Goal: Task Accomplishment & Management: Use online tool/utility

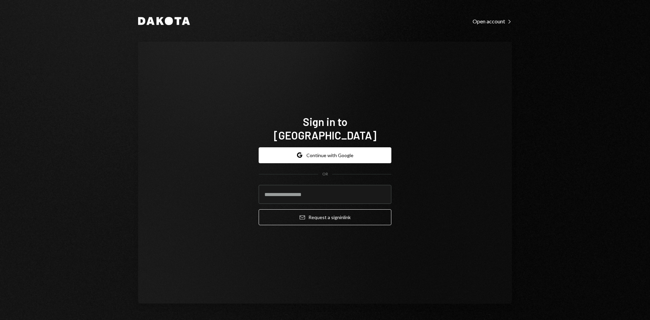
type input "**********"
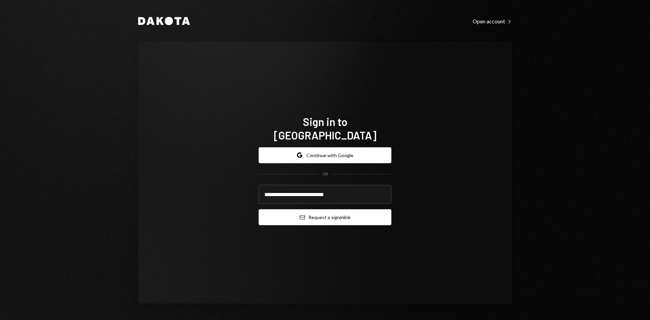
click at [332, 213] on button "Email Request a sign in link" at bounding box center [325, 217] width 133 height 16
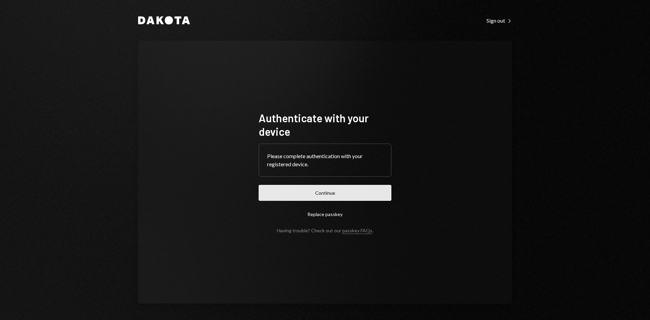
click at [330, 197] on button "Continue" at bounding box center [325, 193] width 133 height 16
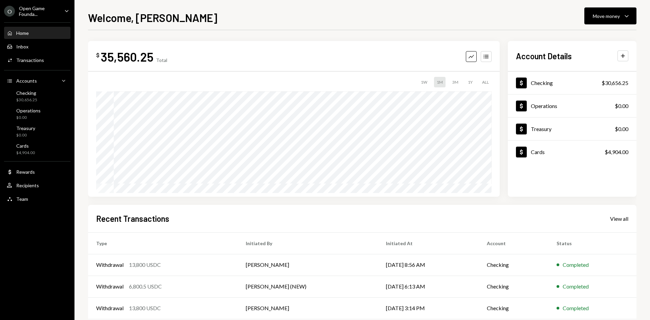
click at [67, 10] on icon "Caret Down" at bounding box center [66, 10] width 7 height 7
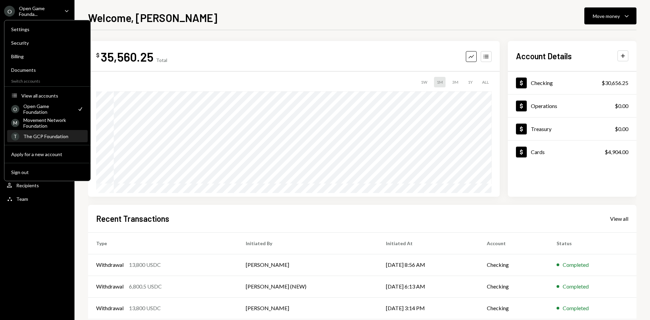
click at [48, 136] on div "The GCP Foundation" at bounding box center [53, 136] width 60 height 6
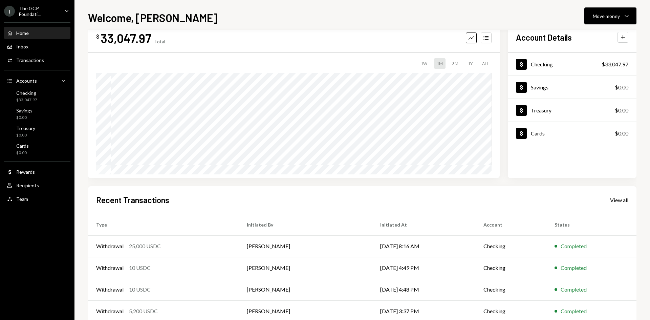
scroll to position [56, 0]
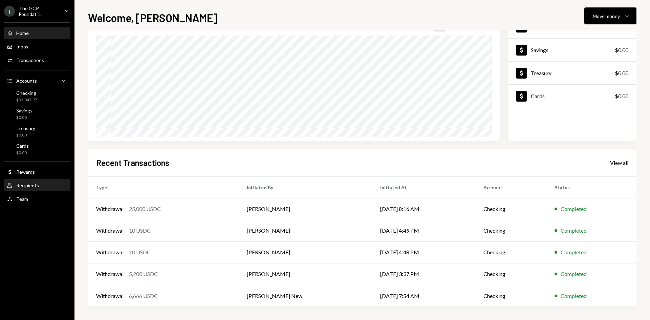
click at [32, 186] on div "Recipients" at bounding box center [27, 185] width 23 height 6
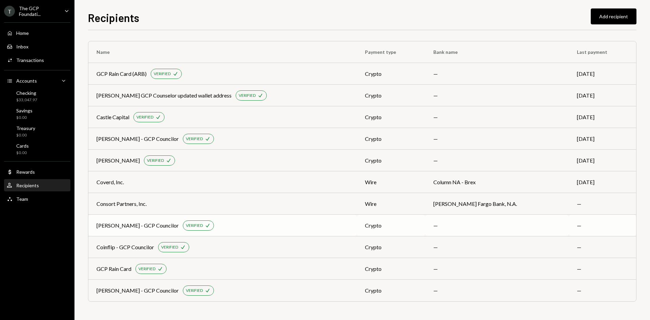
click at [130, 225] on div "[PERSON_NAME] - GCP Councilor" at bounding box center [137, 225] width 82 height 8
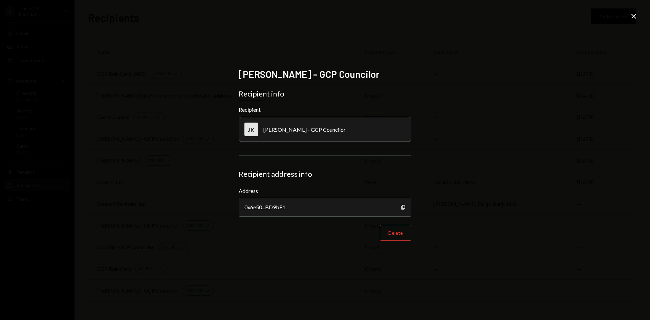
click at [632, 16] on icon "Close" at bounding box center [633, 16] width 8 height 8
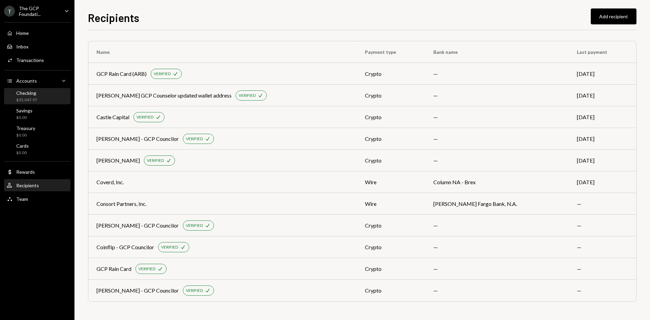
click at [25, 97] on div "$33,047.97" at bounding box center [26, 100] width 21 height 6
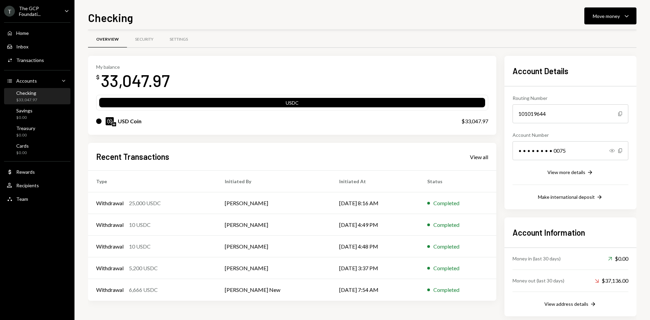
scroll to position [16, 0]
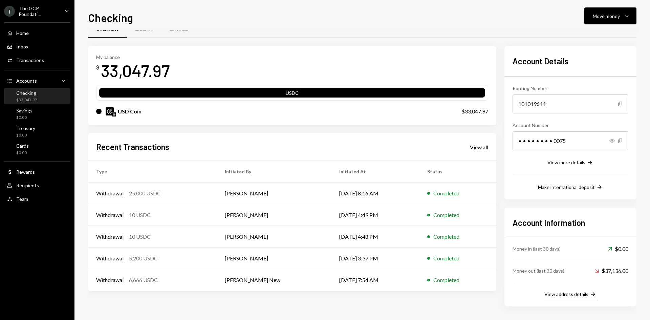
click at [567, 292] on div "View address details" at bounding box center [566, 294] width 44 height 6
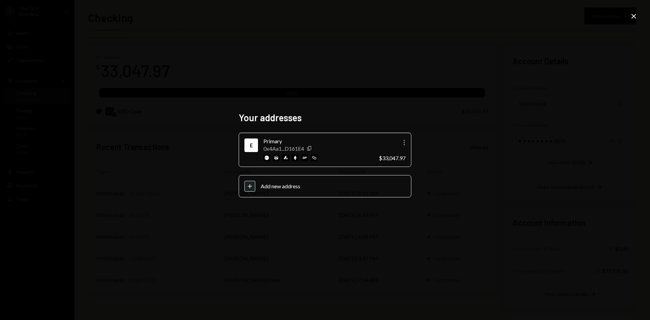
click at [632, 17] on icon "Close" at bounding box center [633, 16] width 8 height 8
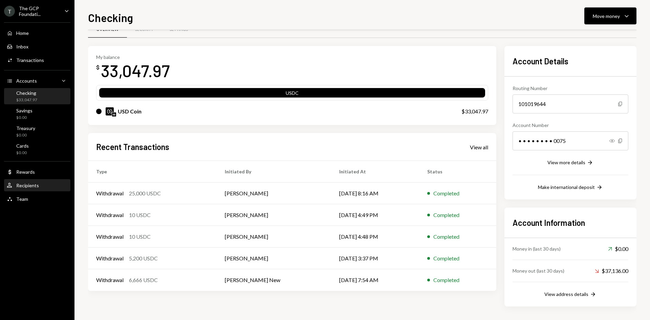
click at [36, 184] on div "Recipients" at bounding box center [27, 185] width 23 height 6
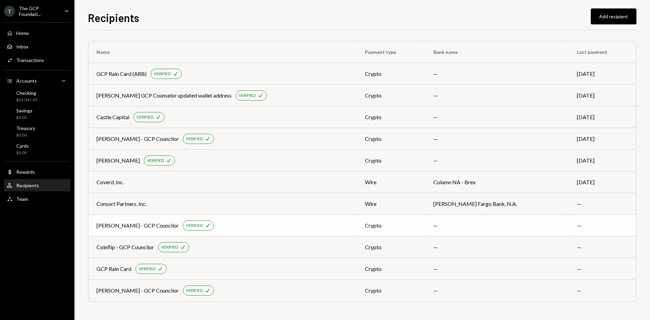
click at [135, 225] on div "[PERSON_NAME] - GCP Councilor" at bounding box center [137, 225] width 82 height 8
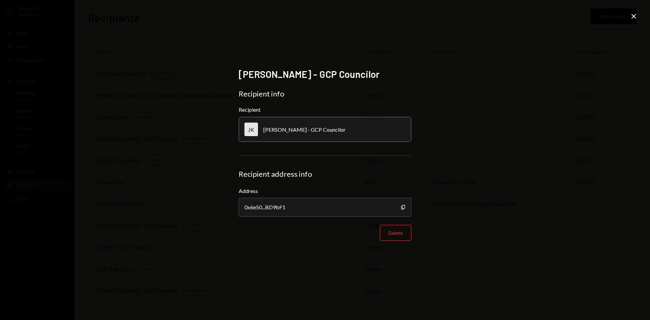
click at [631, 16] on icon "Close" at bounding box center [633, 16] width 8 height 8
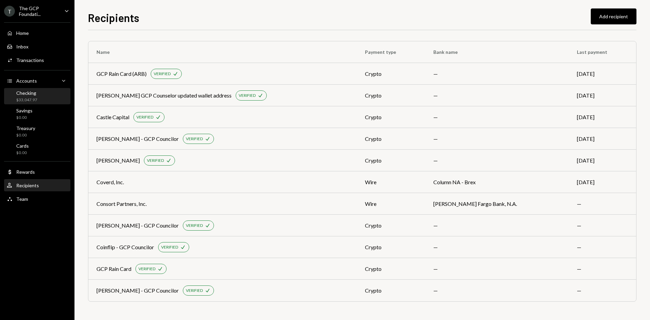
click at [41, 99] on div "Checking $33,047.97" at bounding box center [37, 96] width 61 height 13
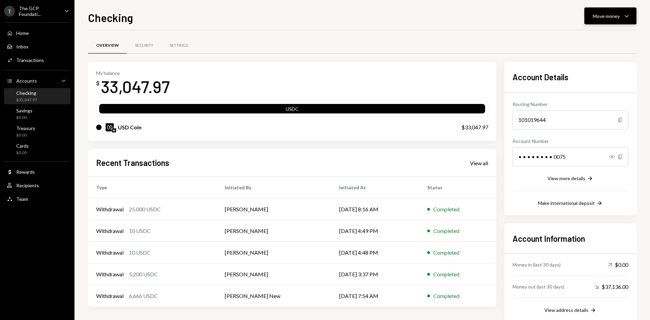
click at [611, 15] on div "Move money" at bounding box center [606, 16] width 27 height 7
click at [579, 38] on div "Withdraw Send" at bounding box center [600, 36] width 60 height 7
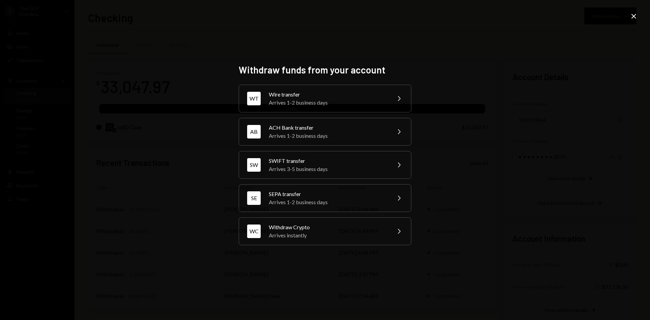
click at [321, 291] on div "Withdraw funds from your account WT Wire transfer Arrives 1-2 business days Che…" at bounding box center [325, 160] width 650 height 320
